Goal: Task Accomplishment & Management: Manage account settings

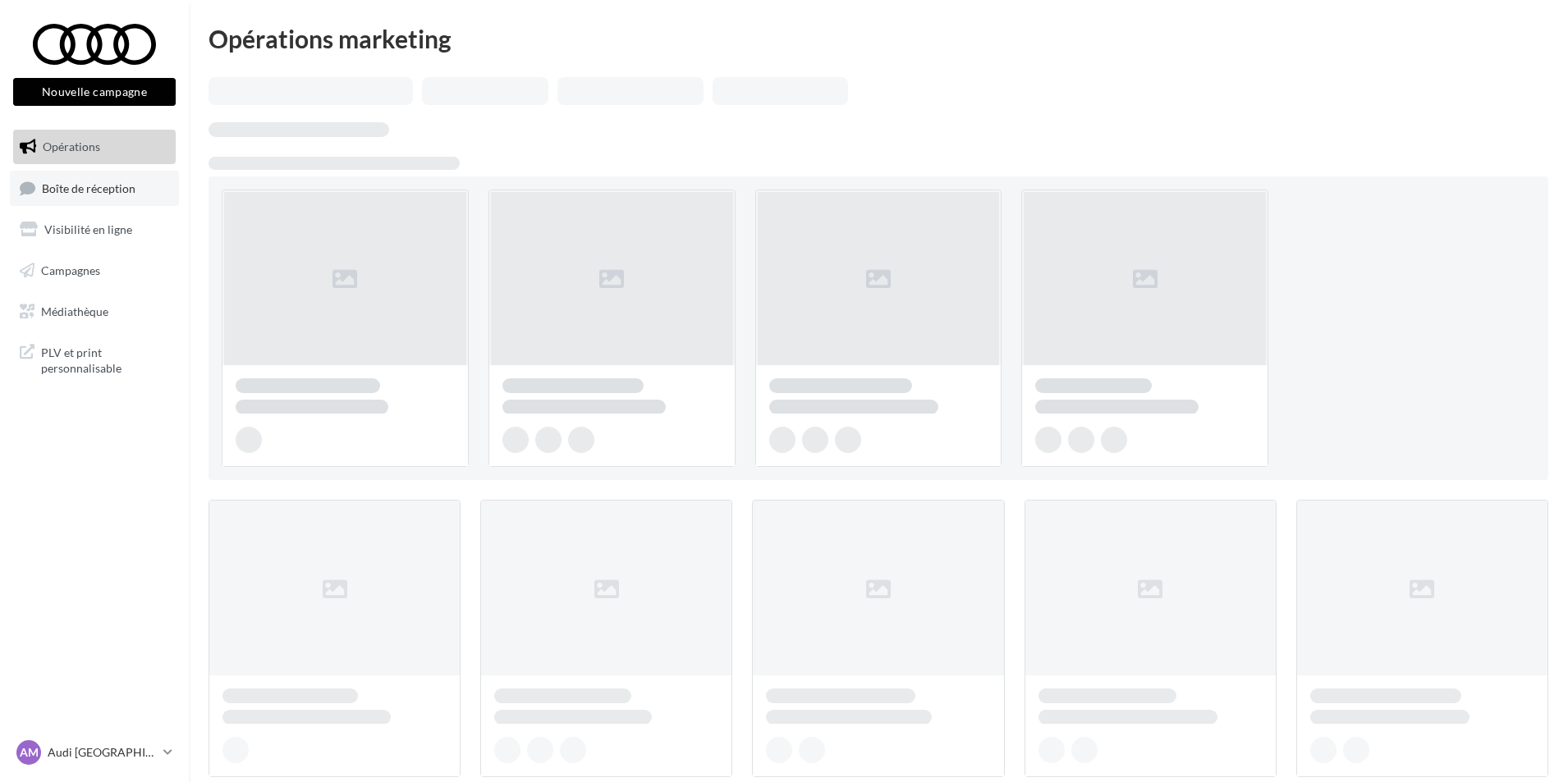
click at [82, 196] on link "Boîte de réception" at bounding box center [95, 188] width 169 height 35
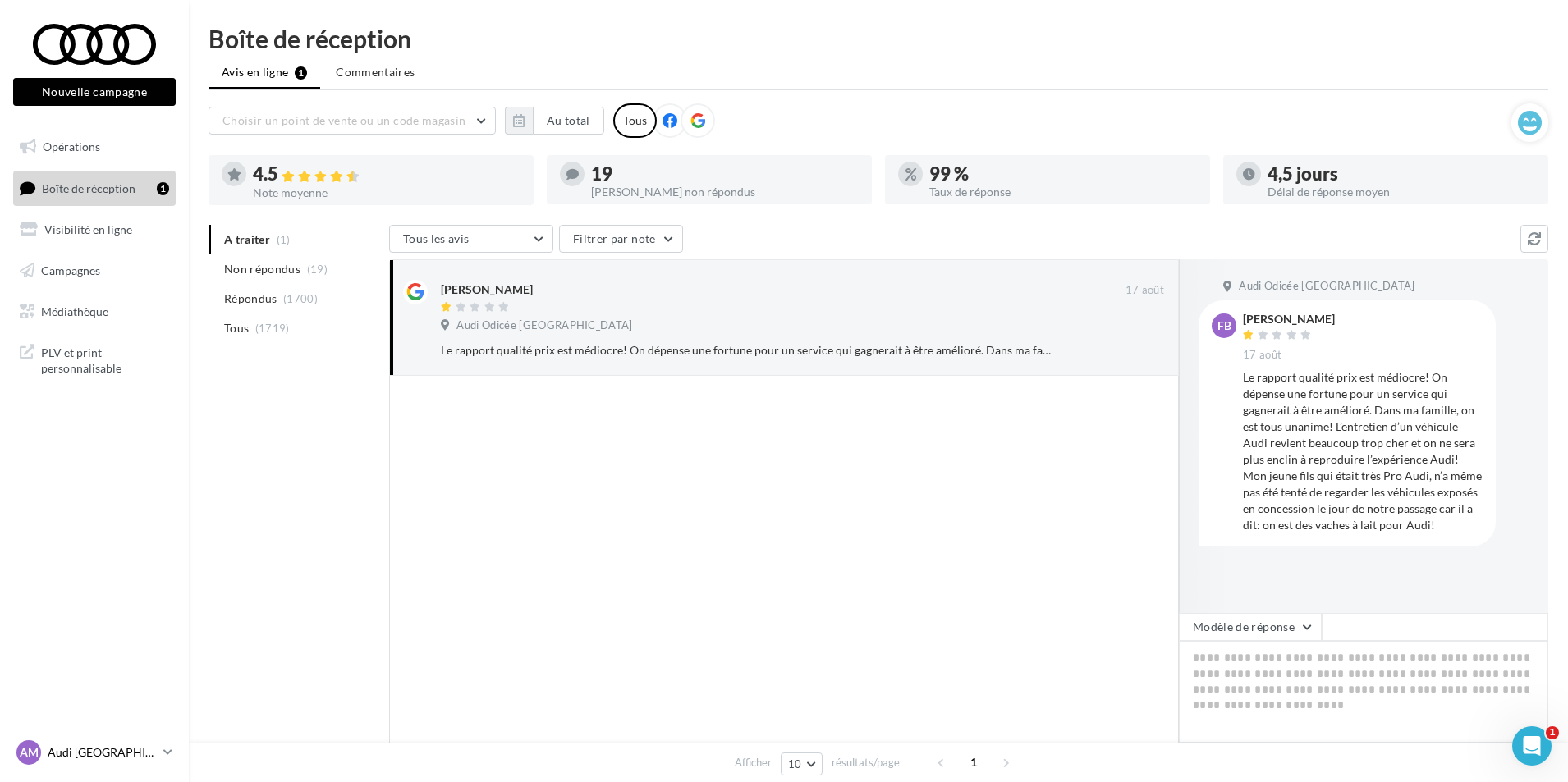
click at [108, 748] on p "Audi [GEOGRAPHIC_DATA]" at bounding box center [102, 753] width 109 height 17
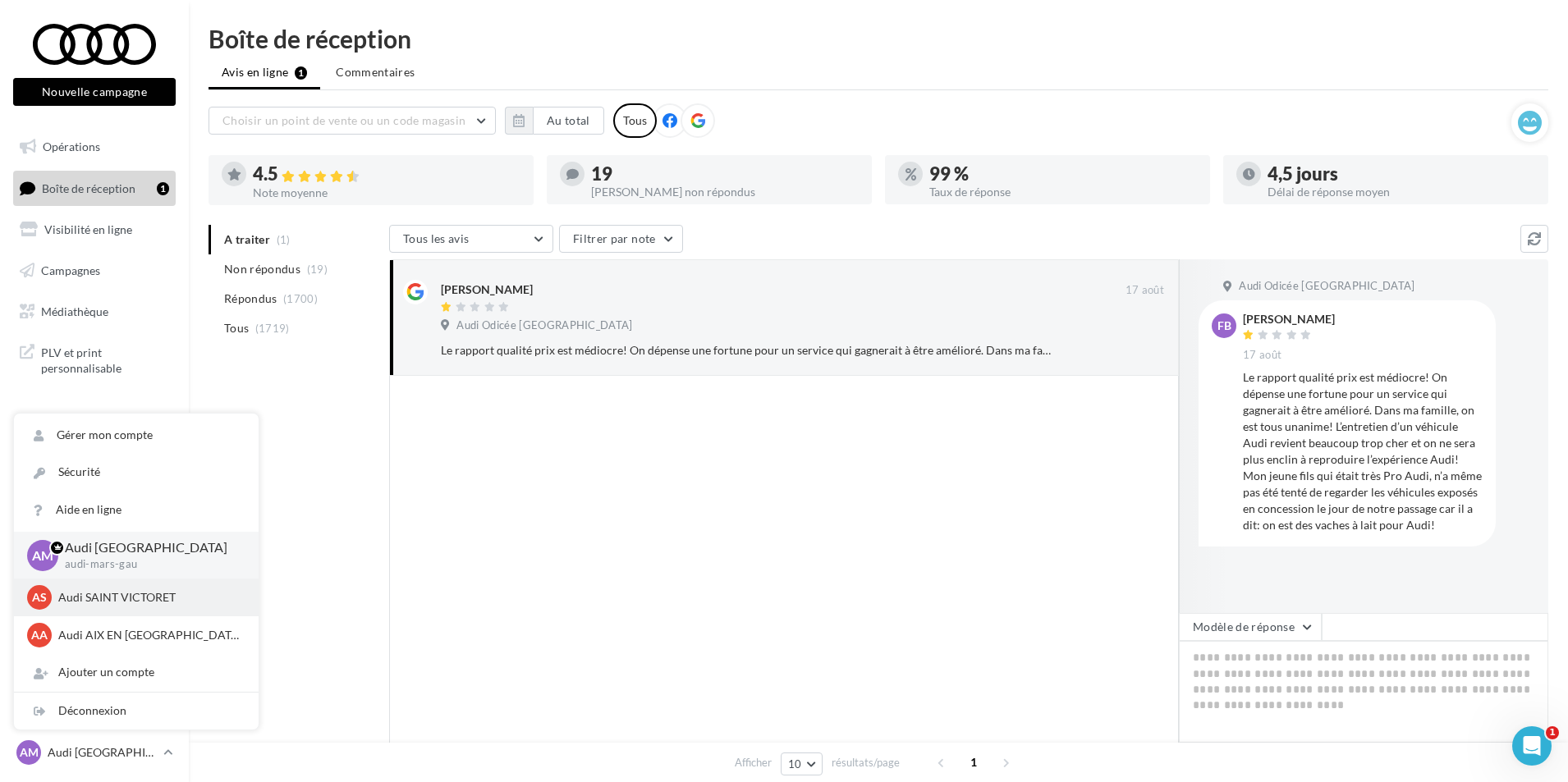
click at [112, 595] on p "Audi SAINT VICTORET" at bounding box center [148, 598] width 181 height 17
